Goal: Navigation & Orientation: Find specific page/section

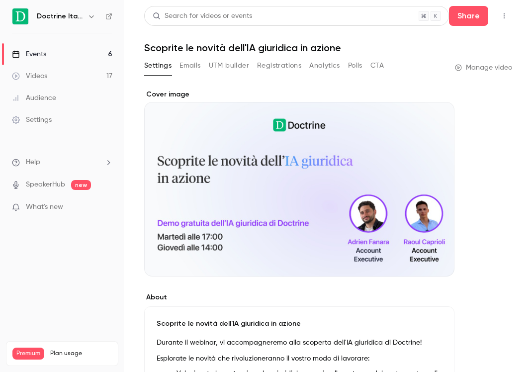
click at [88, 12] on icon "button" at bounding box center [92, 16] width 8 height 8
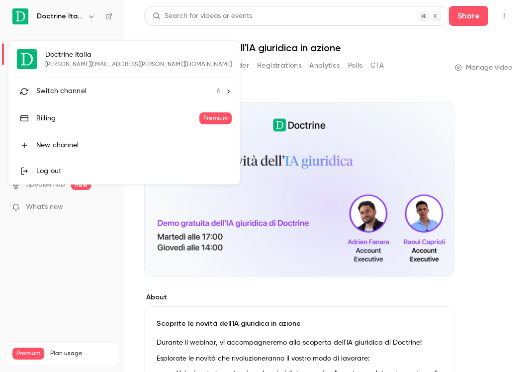
click at [87, 94] on div "Switch channel 6" at bounding box center [128, 91] width 185 height 10
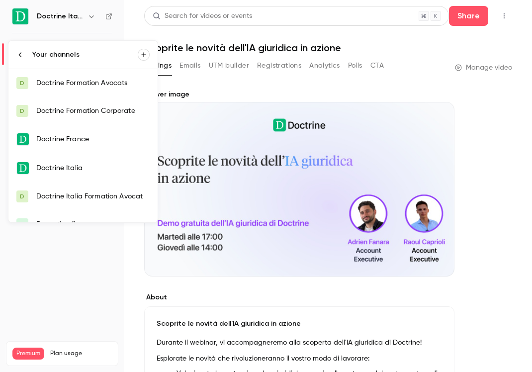
click at [192, 91] on div at bounding box center [266, 186] width 532 height 372
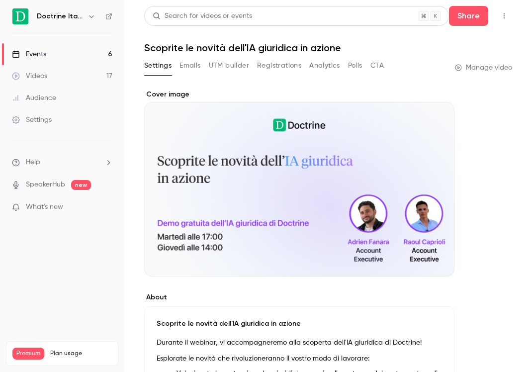
click at [79, 22] on div "Doctrine Italia" at bounding box center [62, 16] width 100 height 17
click at [88, 21] on button "button" at bounding box center [92, 16] width 12 height 12
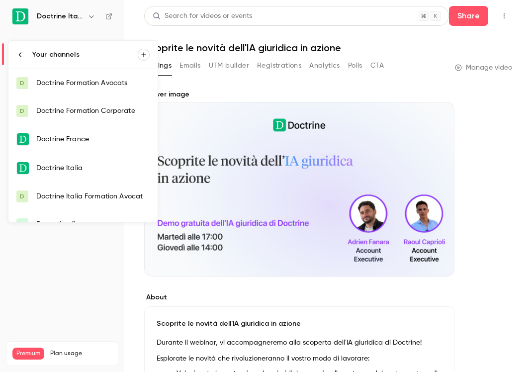
click at [107, 168] on div "Doctrine Italia" at bounding box center [92, 168] width 113 height 10
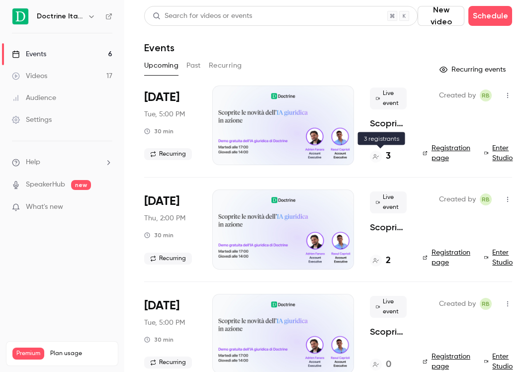
click at [386, 154] on h4 "3" at bounding box center [388, 156] width 5 height 13
click at [95, 16] on button "button" at bounding box center [92, 16] width 12 height 12
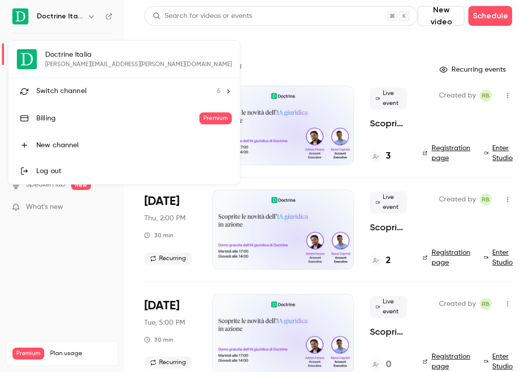
click at [116, 104] on li "Switch channel 6" at bounding box center [123, 91] width 231 height 26
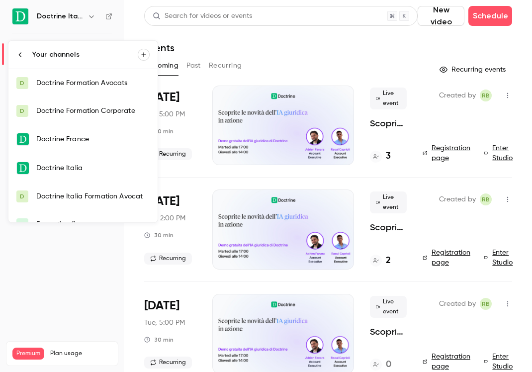
scroll to position [16, 0]
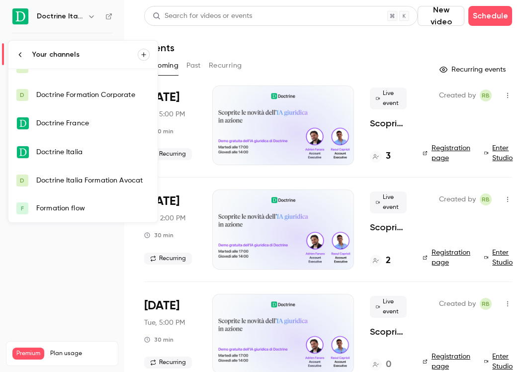
click at [104, 174] on link "D Doctrine Italia Formation Avocat" at bounding box center [82, 181] width 149 height 28
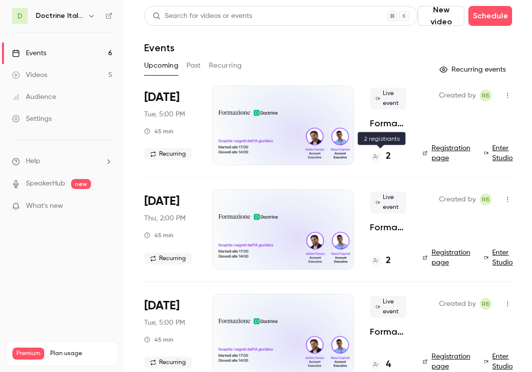
click at [387, 160] on h4 "2" at bounding box center [388, 156] width 5 height 13
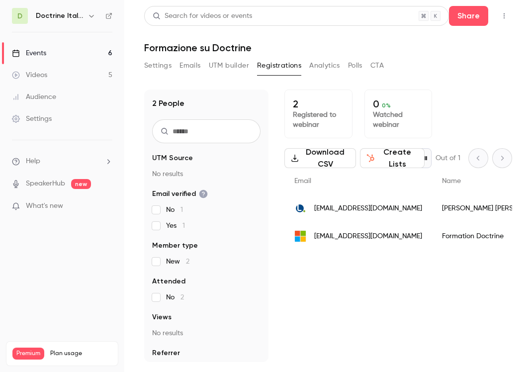
click at [99, 54] on link "Events 6" at bounding box center [62, 53] width 124 height 22
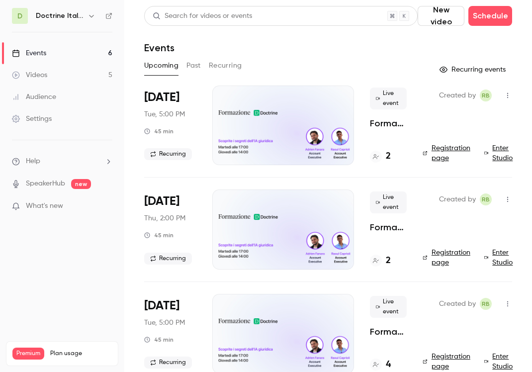
click at [93, 18] on icon "button" at bounding box center [92, 16] width 8 height 8
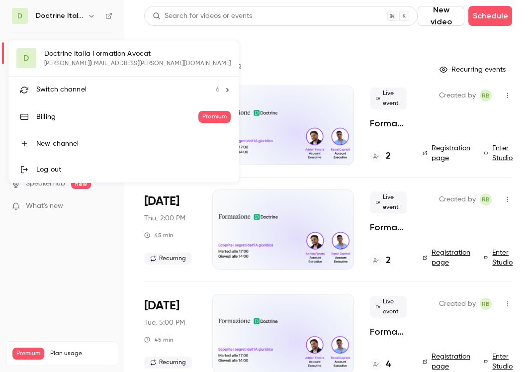
click at [64, 11] on div at bounding box center [266, 186] width 532 height 372
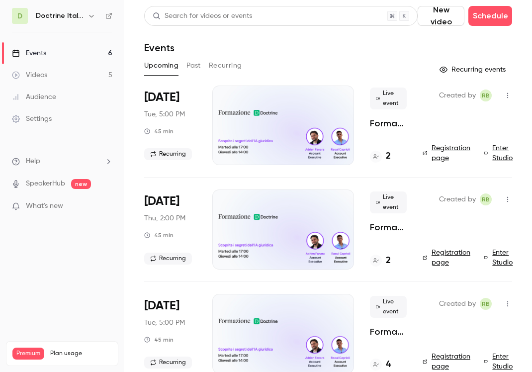
click at [83, 24] on nav "D Doctrine Italia Formation Avocat Events 6 Videos 5 Audience Settings Help Spe…" at bounding box center [62, 186] width 124 height 372
click at [89, 15] on icon "button" at bounding box center [92, 16] width 8 height 8
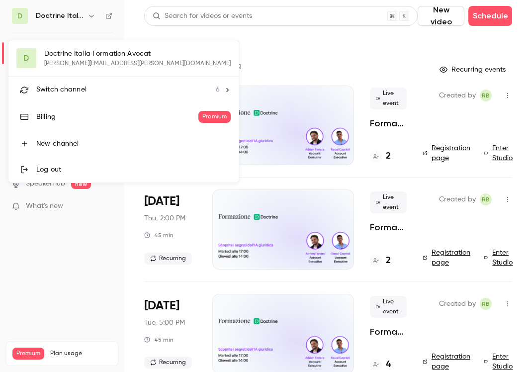
click at [87, 86] on div "Switch channel 6" at bounding box center [128, 90] width 184 height 10
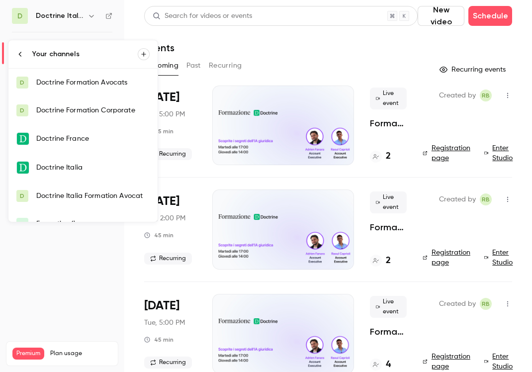
click at [76, 167] on div "Doctrine Italia" at bounding box center [92, 168] width 113 height 10
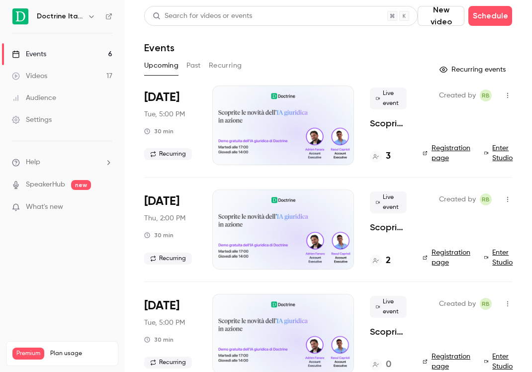
click at [381, 163] on div "3" at bounding box center [380, 156] width 21 height 13
